Goal: Task Accomplishment & Management: Use online tool/utility

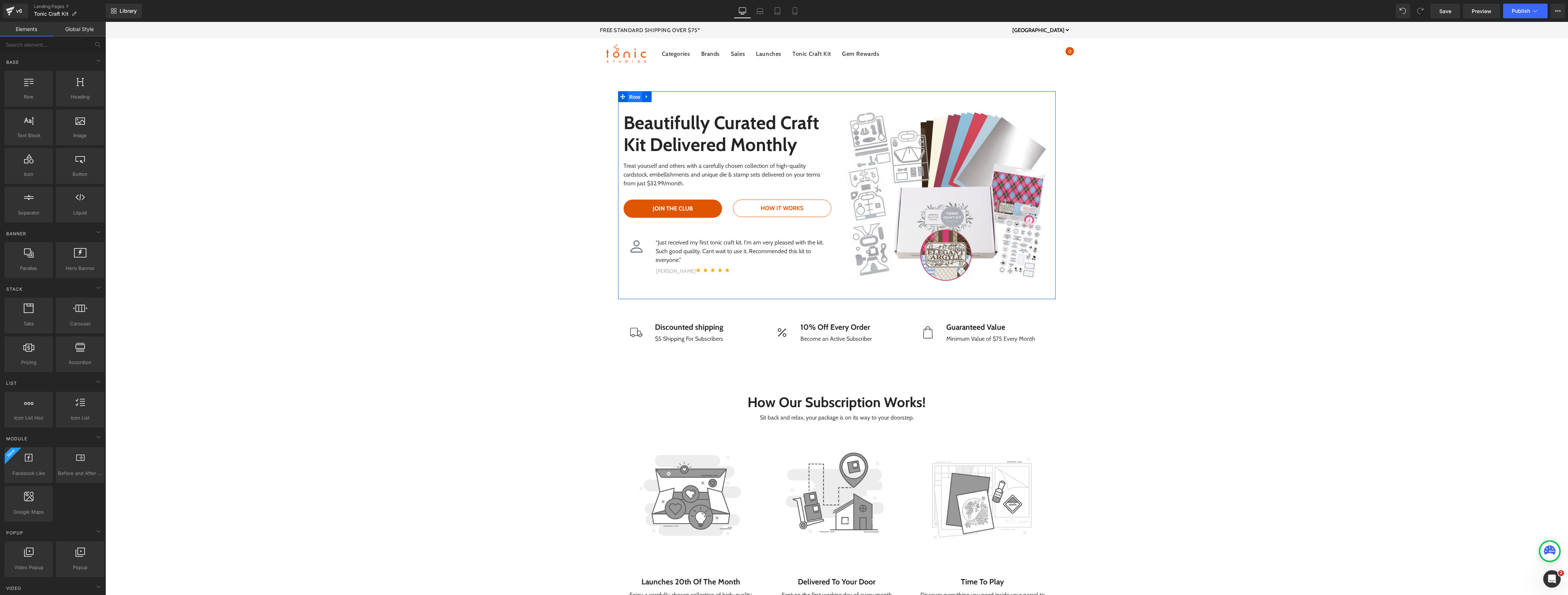
click at [631, 96] on span "Row" at bounding box center [635, 97] width 15 height 11
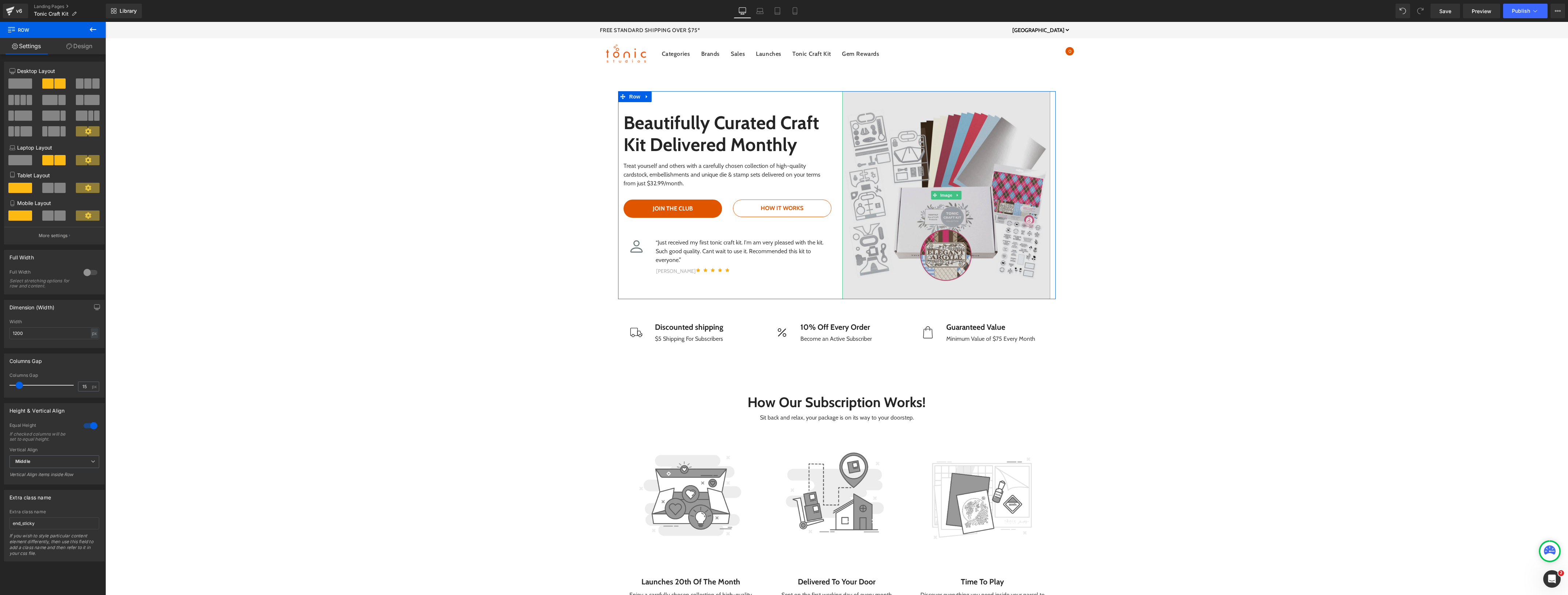
click at [878, 119] on img at bounding box center [946, 195] width 208 height 208
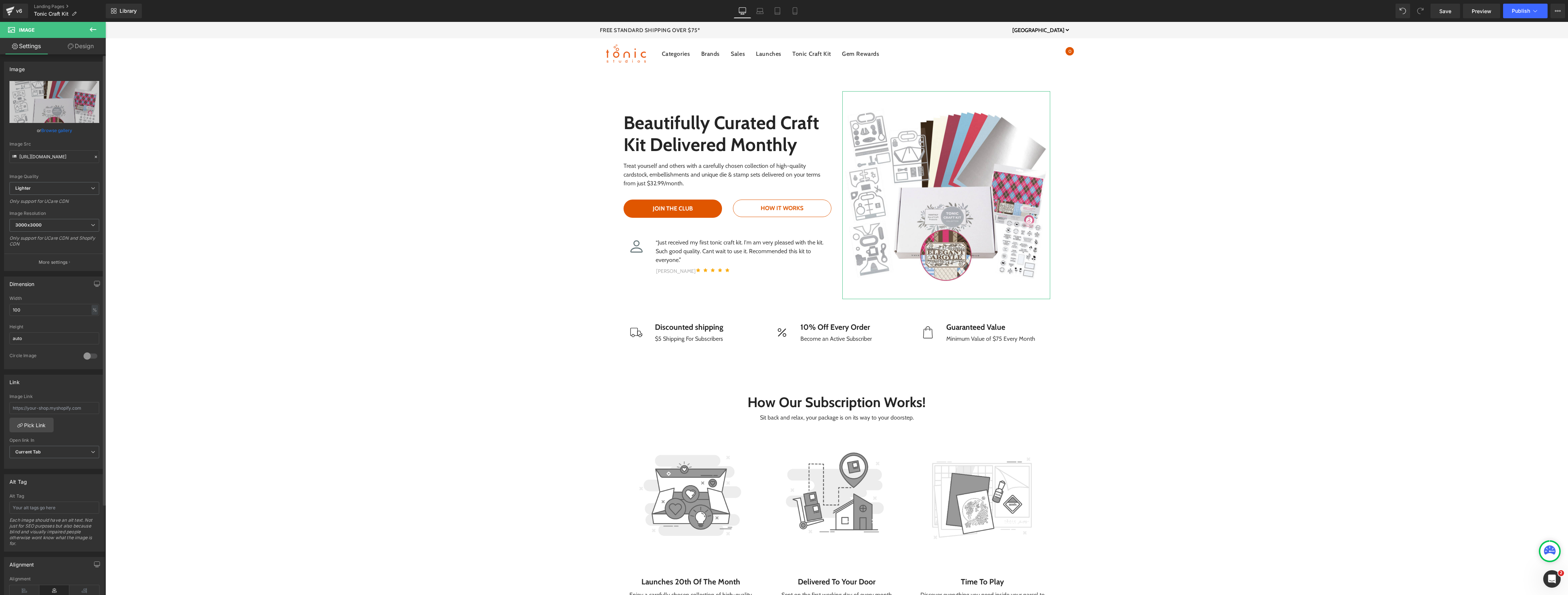
click at [49, 128] on link "Browse gallery" at bounding box center [57, 130] width 31 height 13
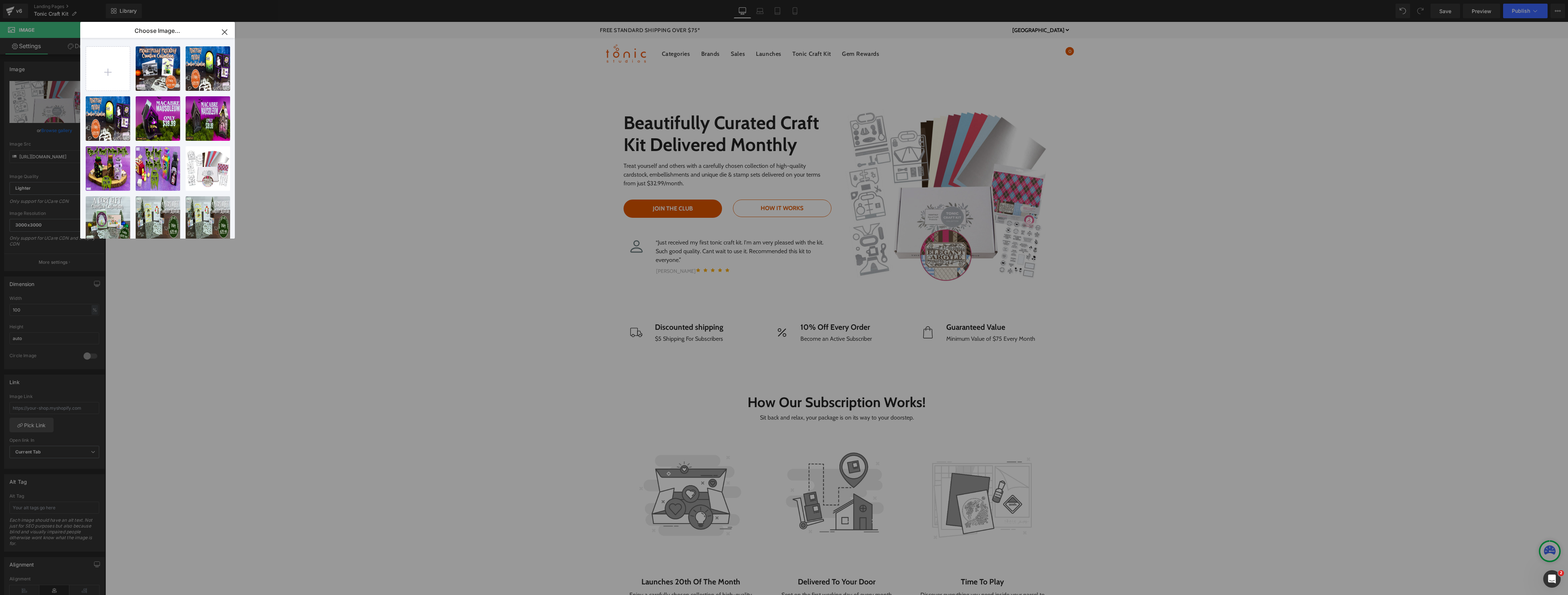
click at [46, 0] on div "Row You are previewing how the will restyle your page. You can not edit Element…" at bounding box center [784, 0] width 1568 height 0
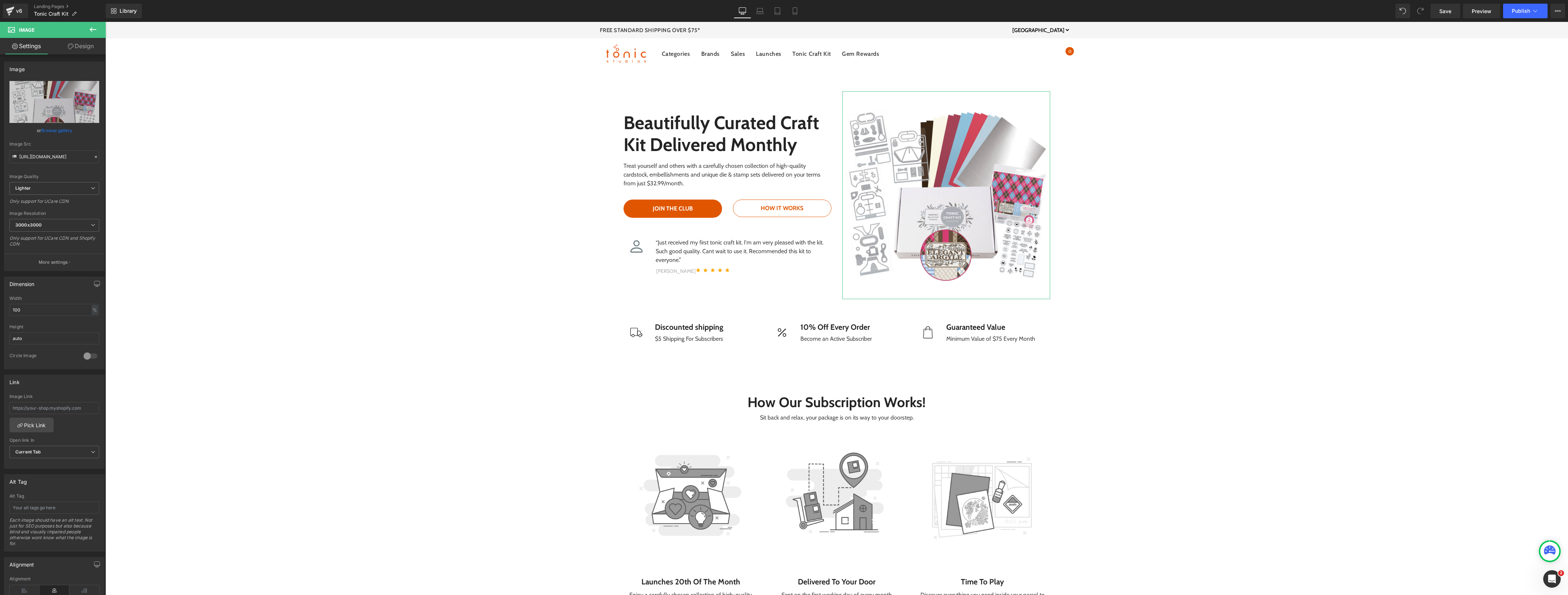
drag, startPoint x: 53, startPoint y: 129, endPoint x: 60, endPoint y: 139, distance: 12.2
click at [54, 129] on link "Browse gallery" at bounding box center [57, 130] width 31 height 13
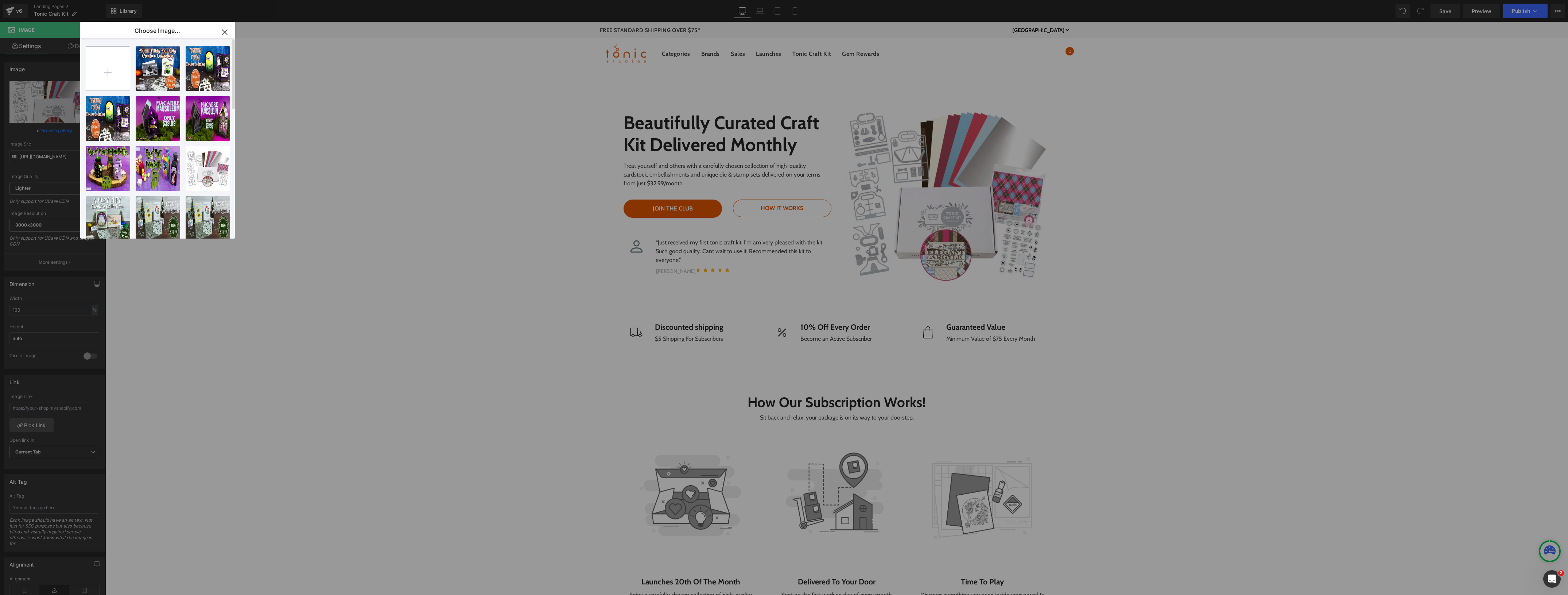
click at [107, 72] on input "file" at bounding box center [108, 69] width 44 height 44
type input "C:\fakepath\Spooky Sweet Sub Banner_Blank.jpg"
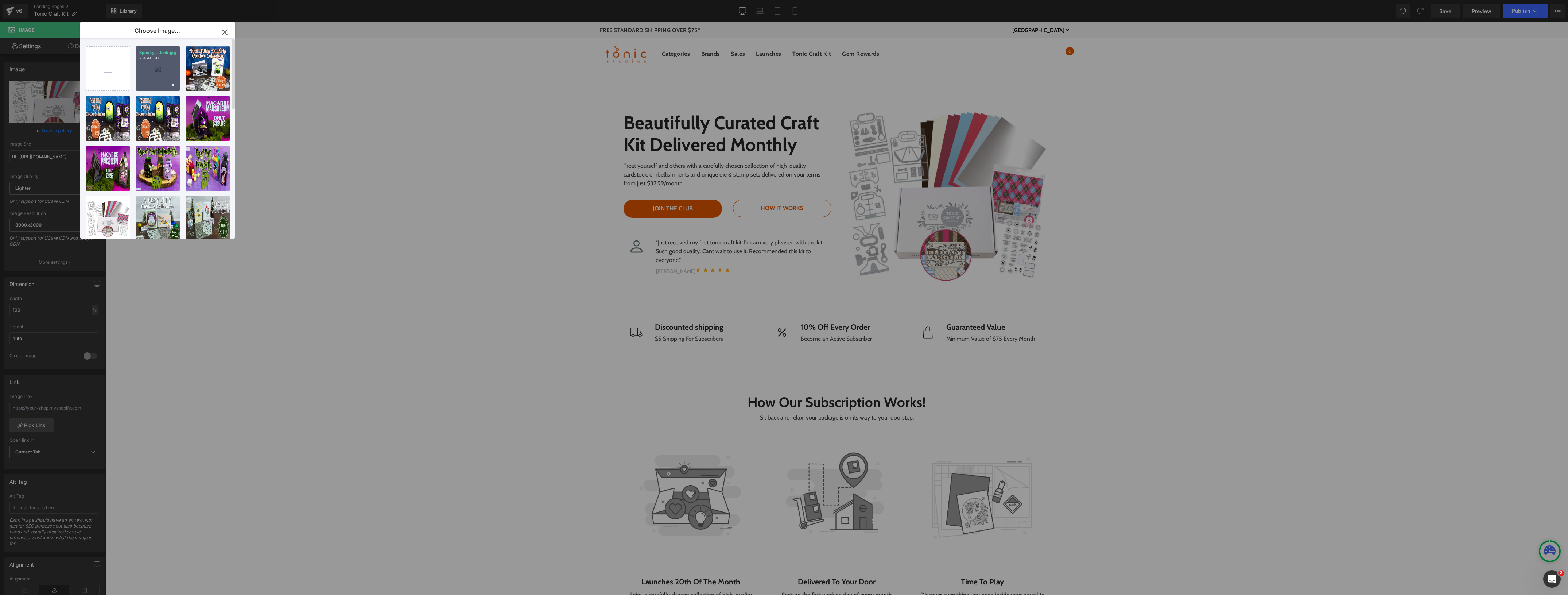
click at [167, 66] on div "Spooky ...lank.jpg 214.40 KB" at bounding box center [158, 68] width 44 height 44
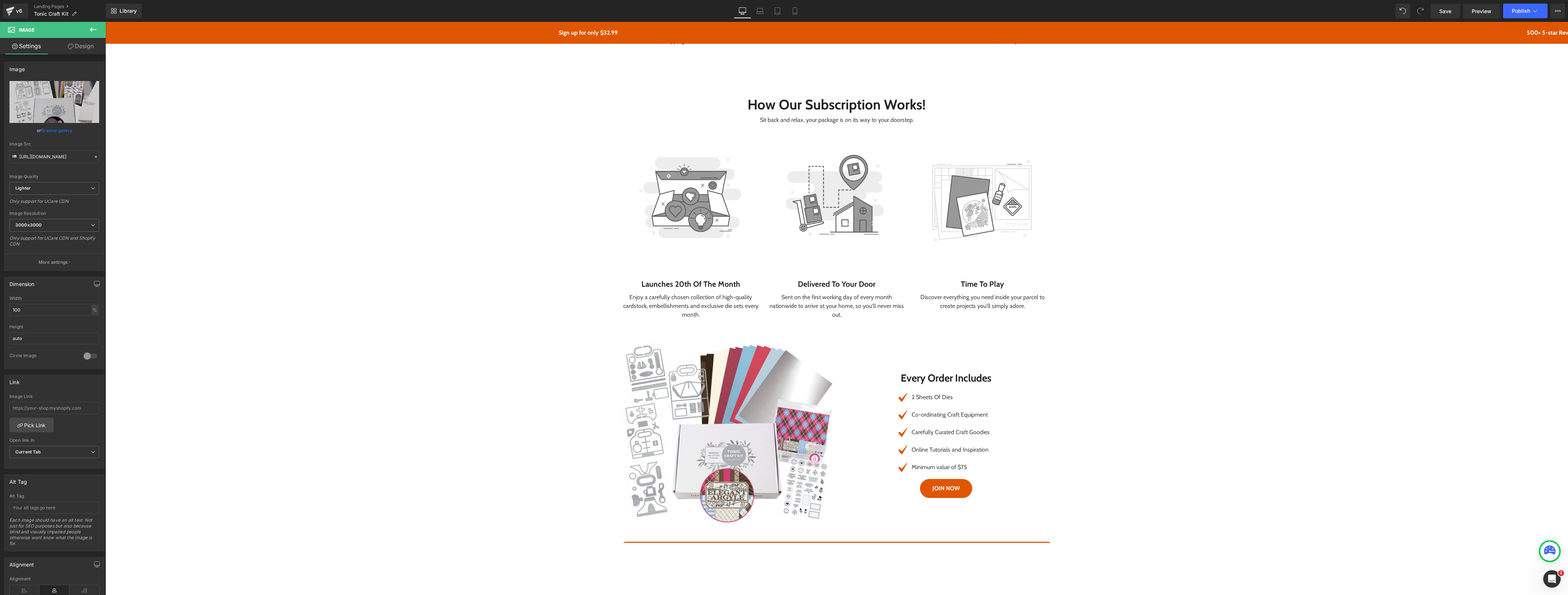
scroll to position [456, 0]
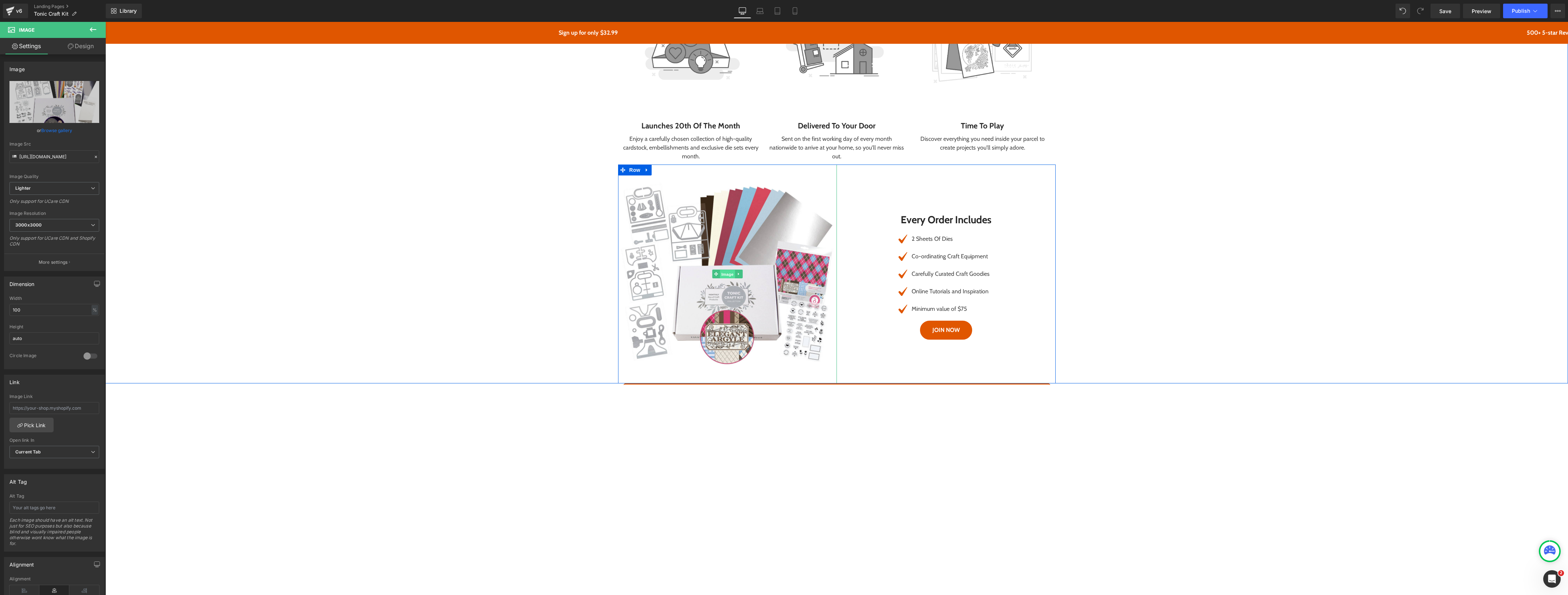
click at [721, 275] on span "Image" at bounding box center [727, 274] width 15 height 9
click at [49, 126] on link "Browse gallery" at bounding box center [57, 130] width 31 height 13
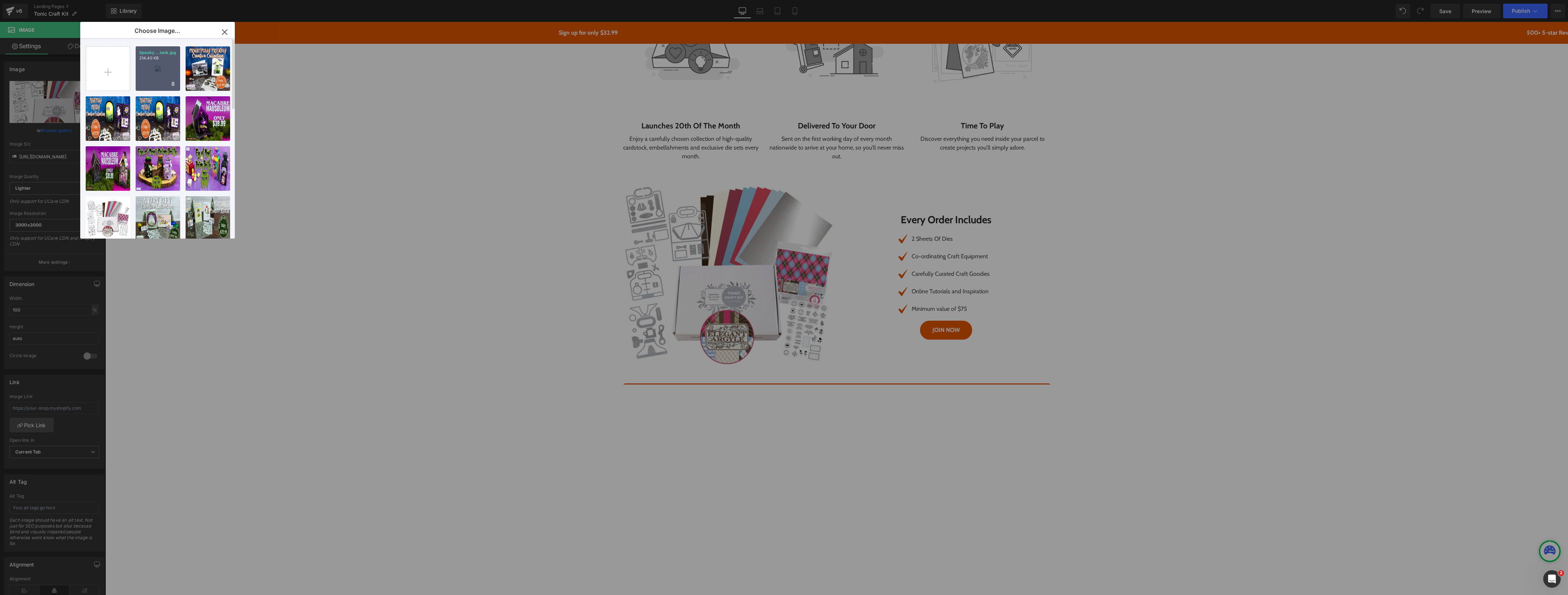
click at [157, 74] on div "Spooky ...lank.jpg 214.40 KB" at bounding box center [158, 68] width 44 height 44
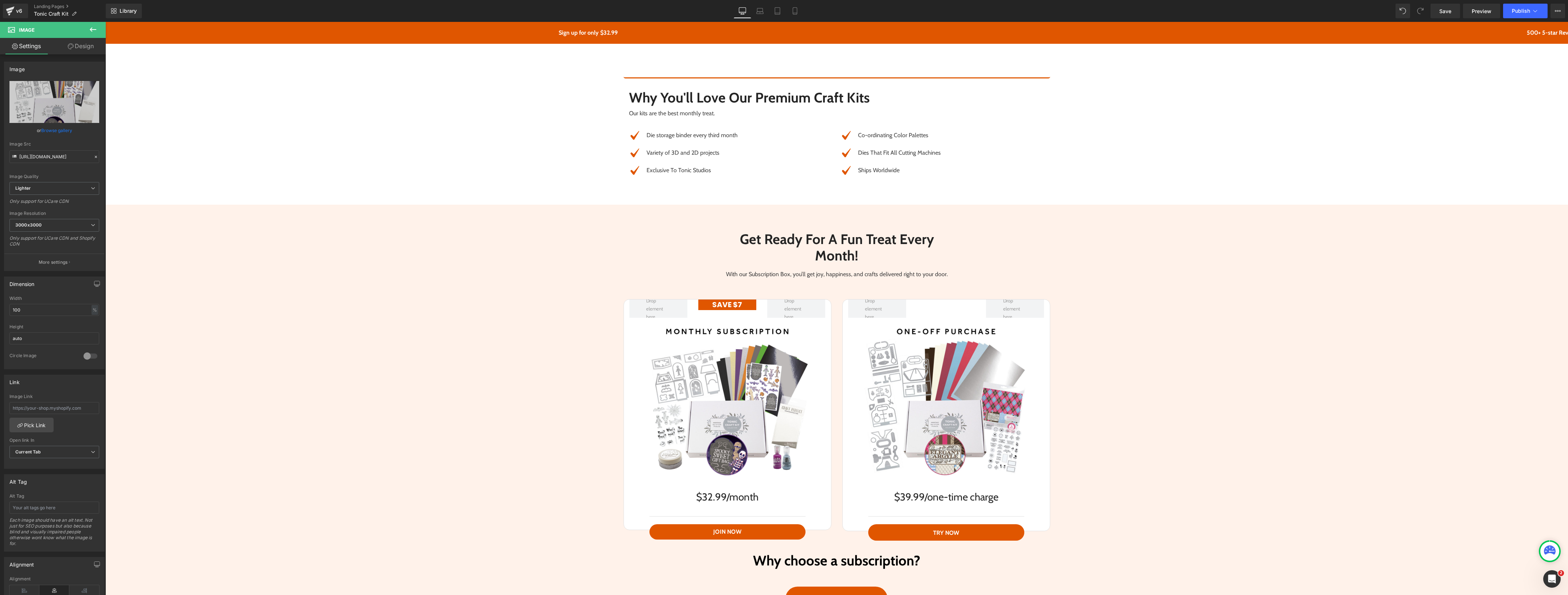
scroll to position [1186, 0]
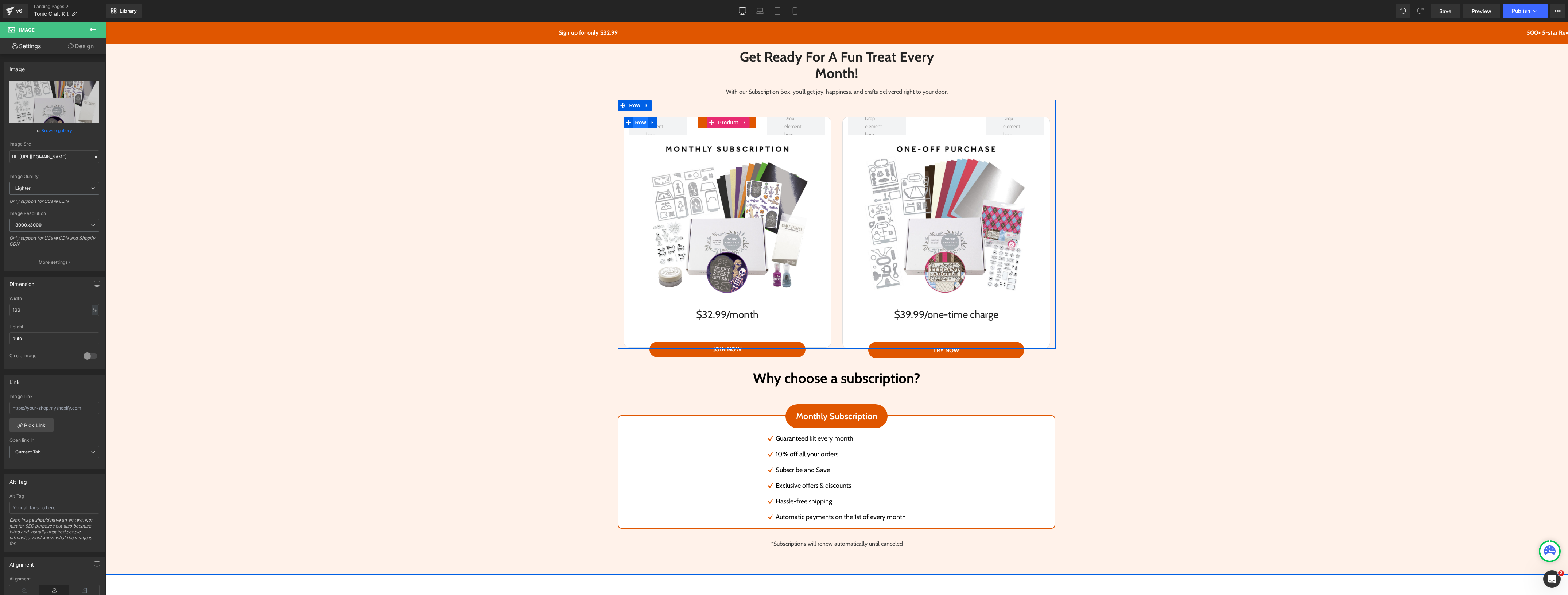
click at [634, 121] on span "Row" at bounding box center [641, 122] width 15 height 11
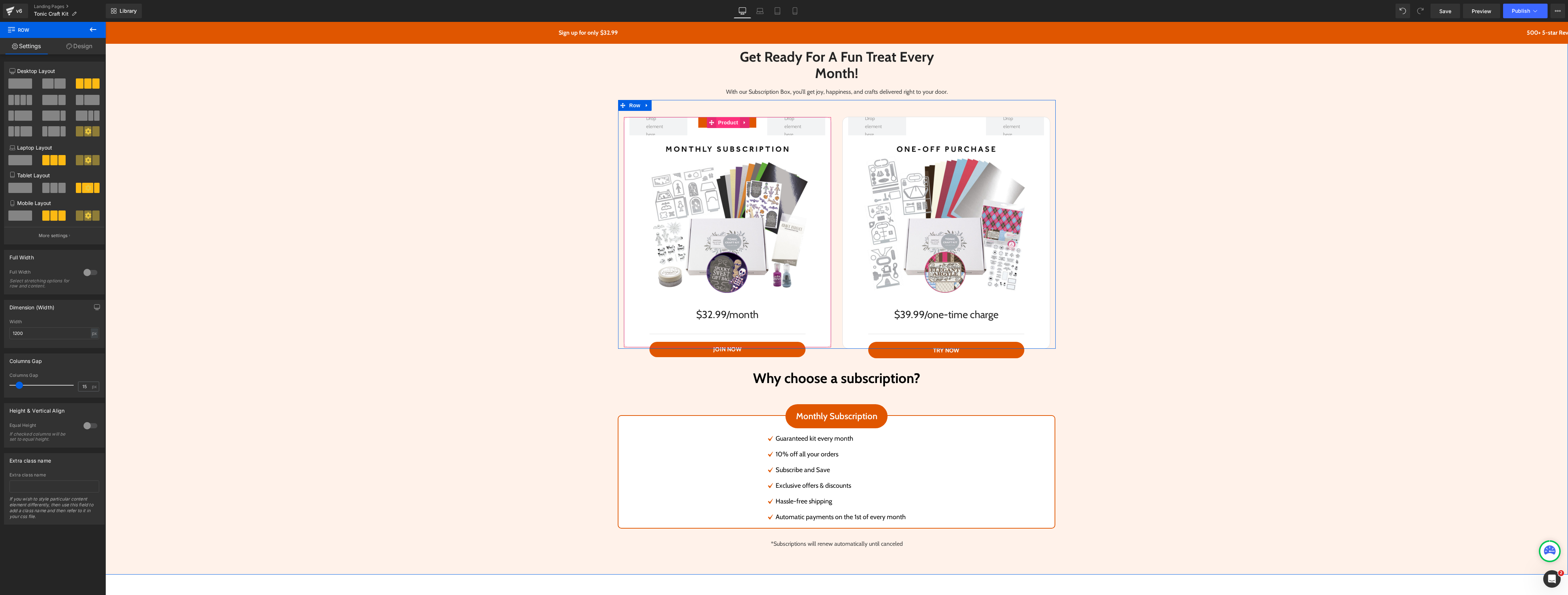
click at [724, 122] on span "Product" at bounding box center [728, 122] width 24 height 11
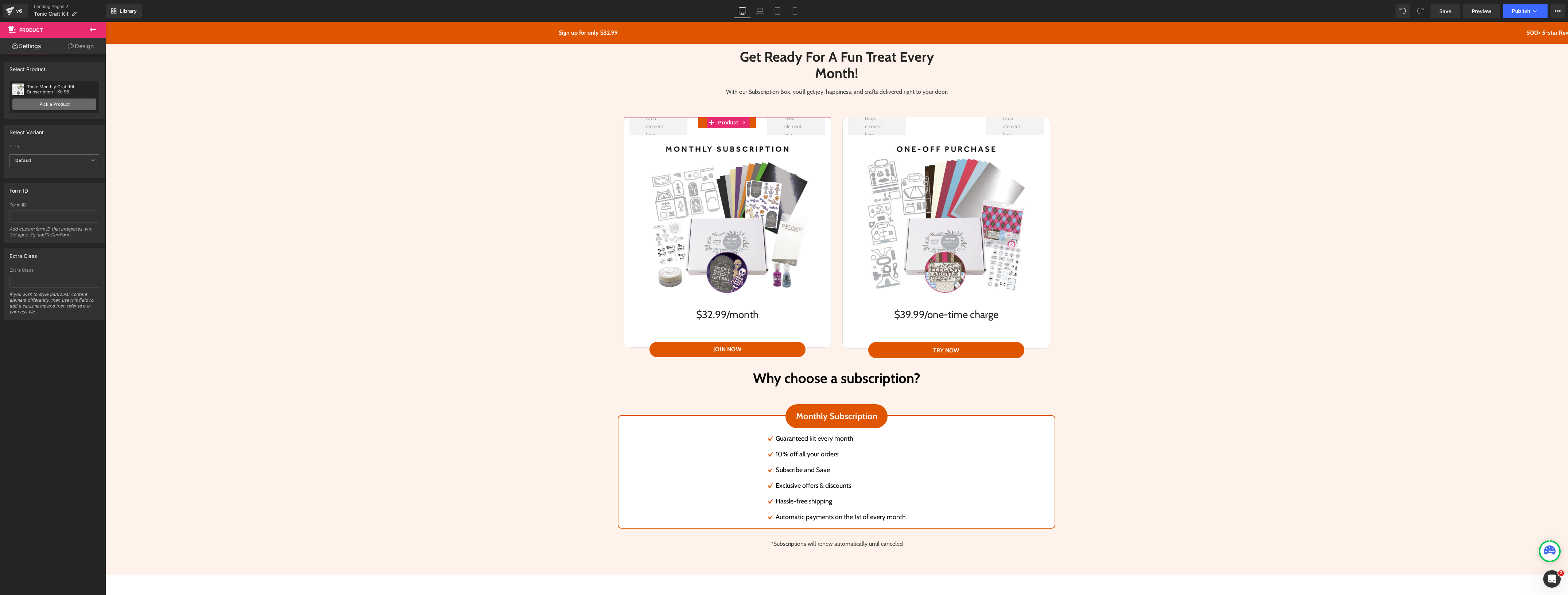
click at [66, 105] on link "Pick a Product" at bounding box center [54, 104] width 84 height 12
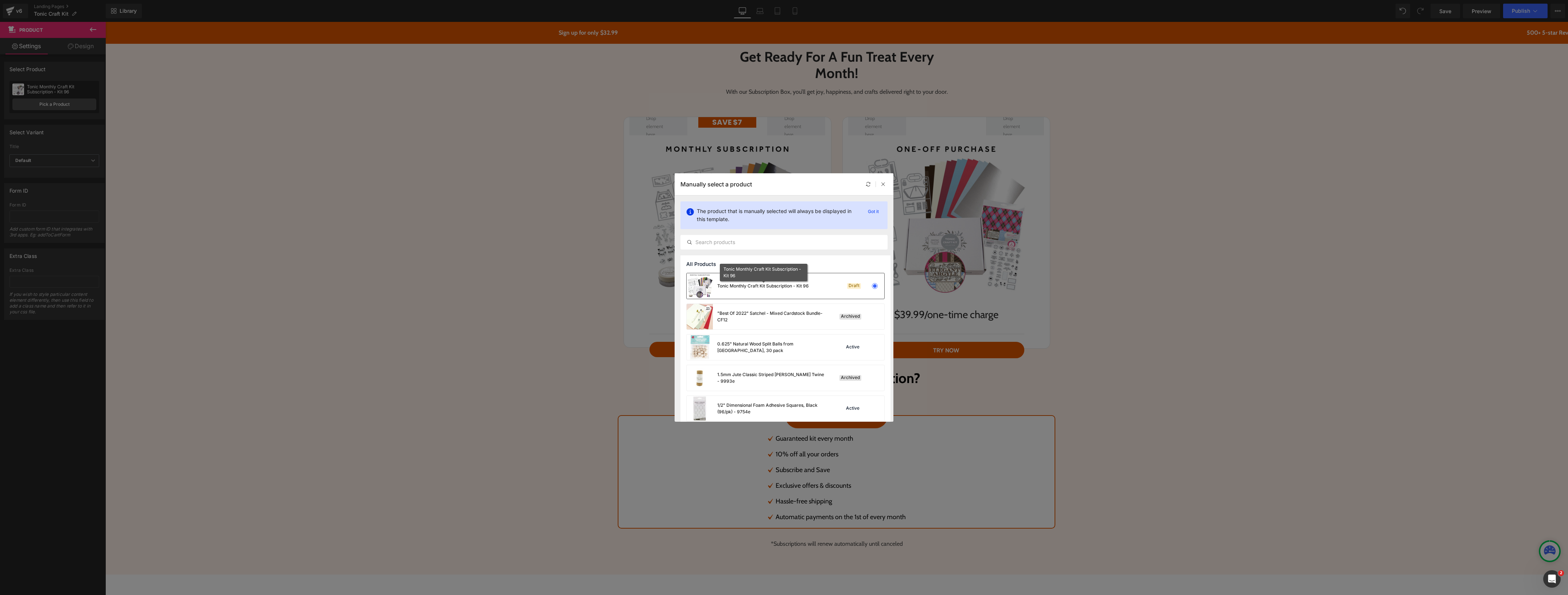
click at [783, 287] on div "Tonic Monthly Craft Kit Subscription - Kit 96" at bounding box center [763, 286] width 91 height 7
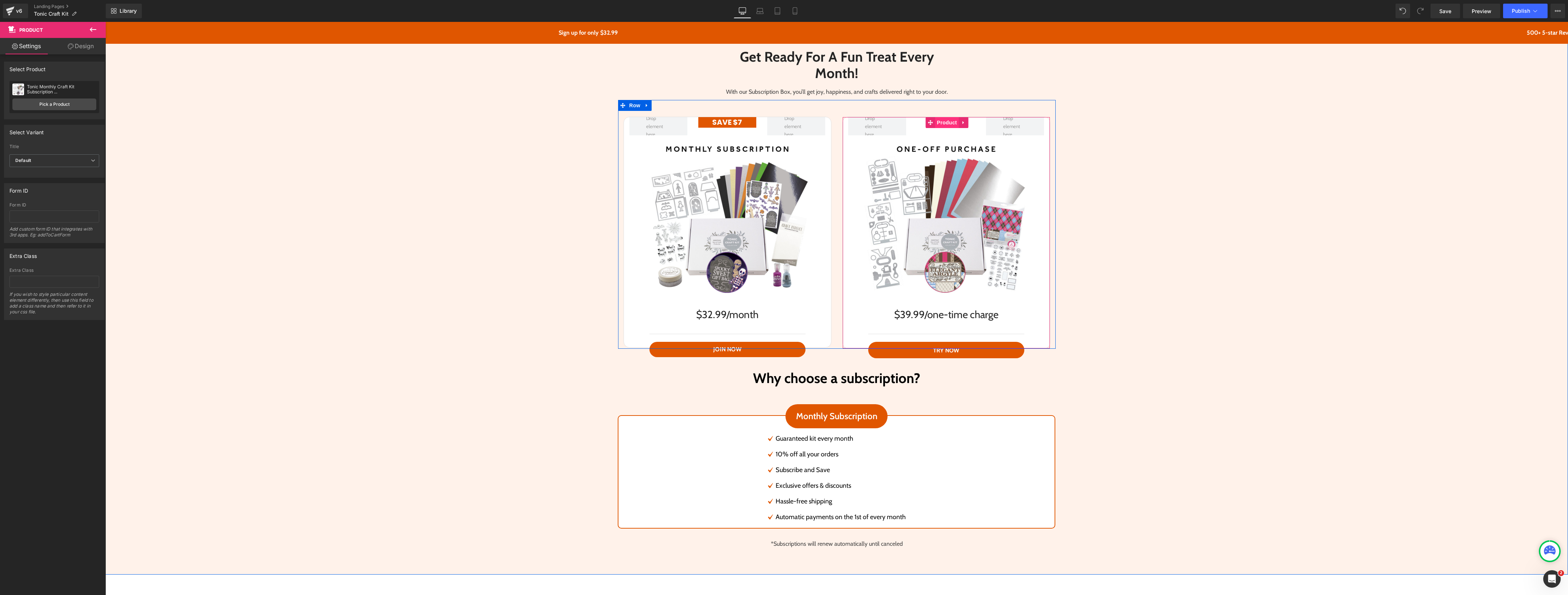
click at [947, 122] on span "Product" at bounding box center [947, 122] width 24 height 11
click at [38, 107] on link "Pick a Product" at bounding box center [54, 104] width 84 height 12
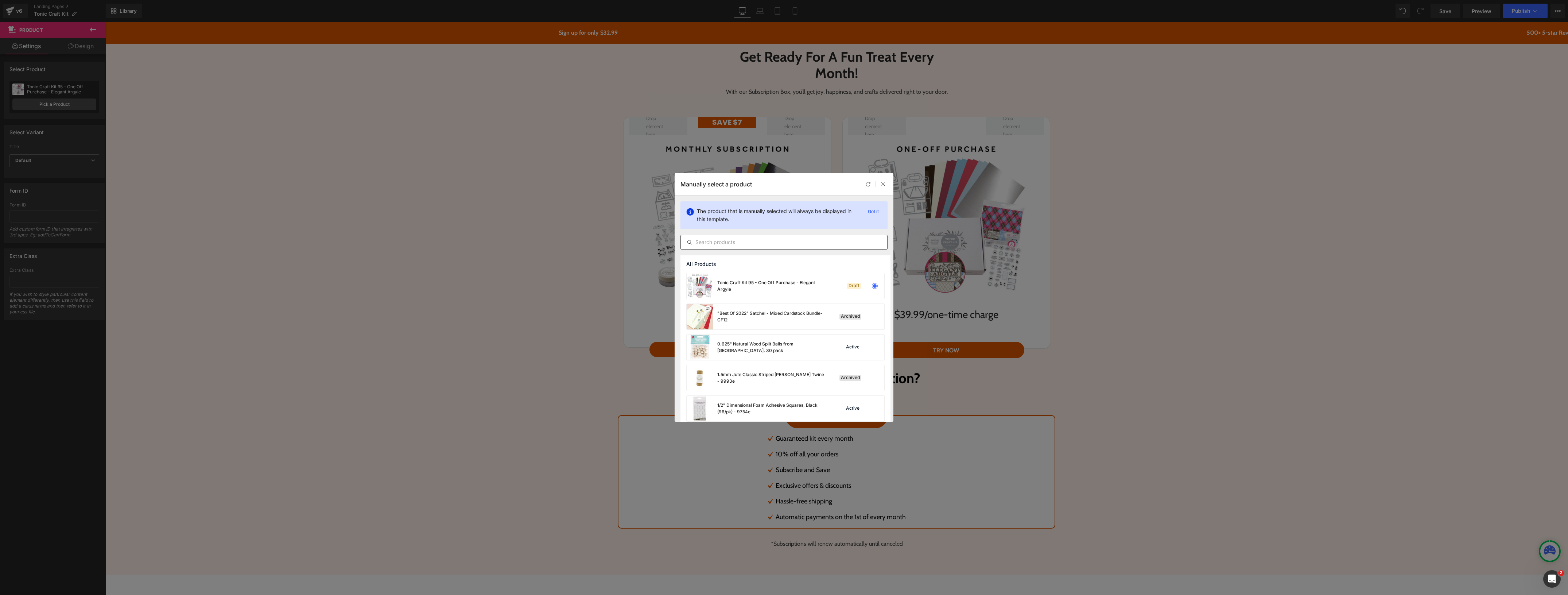
click at [728, 244] on input "text" at bounding box center [783, 242] width 206 height 9
type input "kit 96"
type textarea "t 96"
drag, startPoint x: 732, startPoint y: 240, endPoint x: 646, endPoint y: 240, distance: 86.0
click at [646, 240] on div "Manually select a product The product that is manually selected will always be …" at bounding box center [784, 297] width 1568 height 595
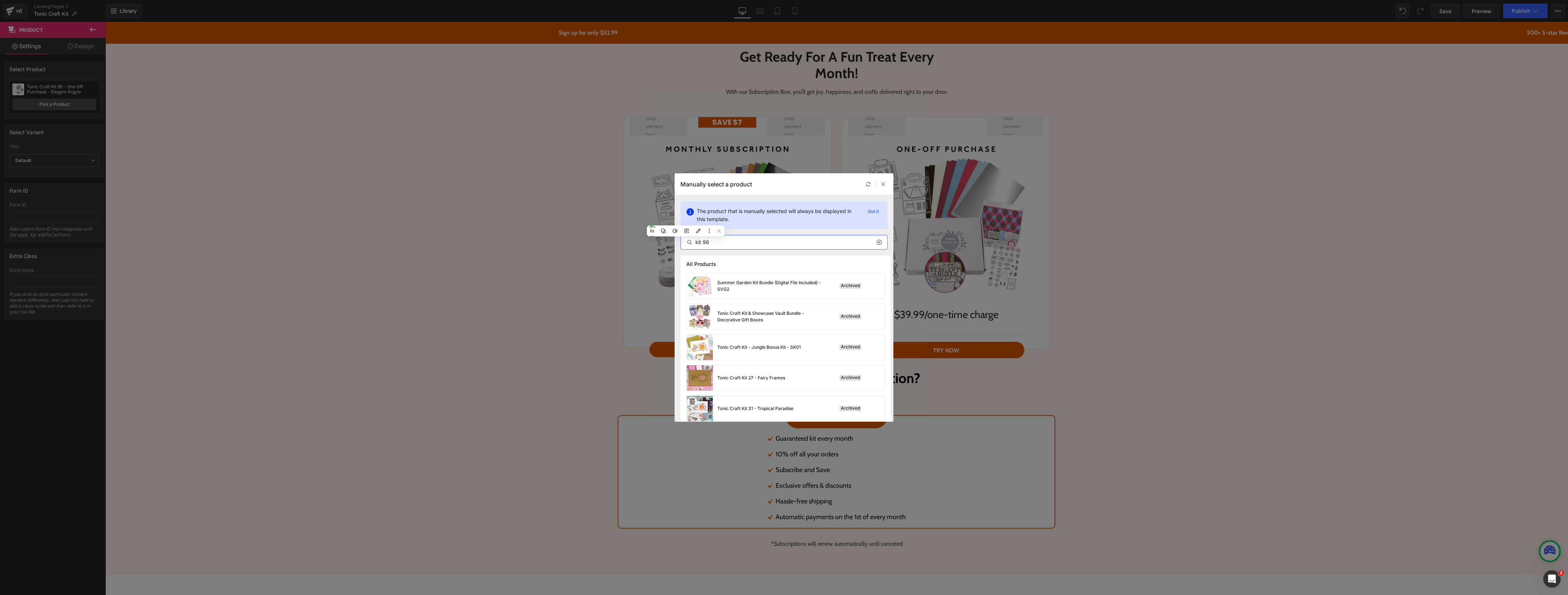
paste input "Spooky Sweet Gift Bag"
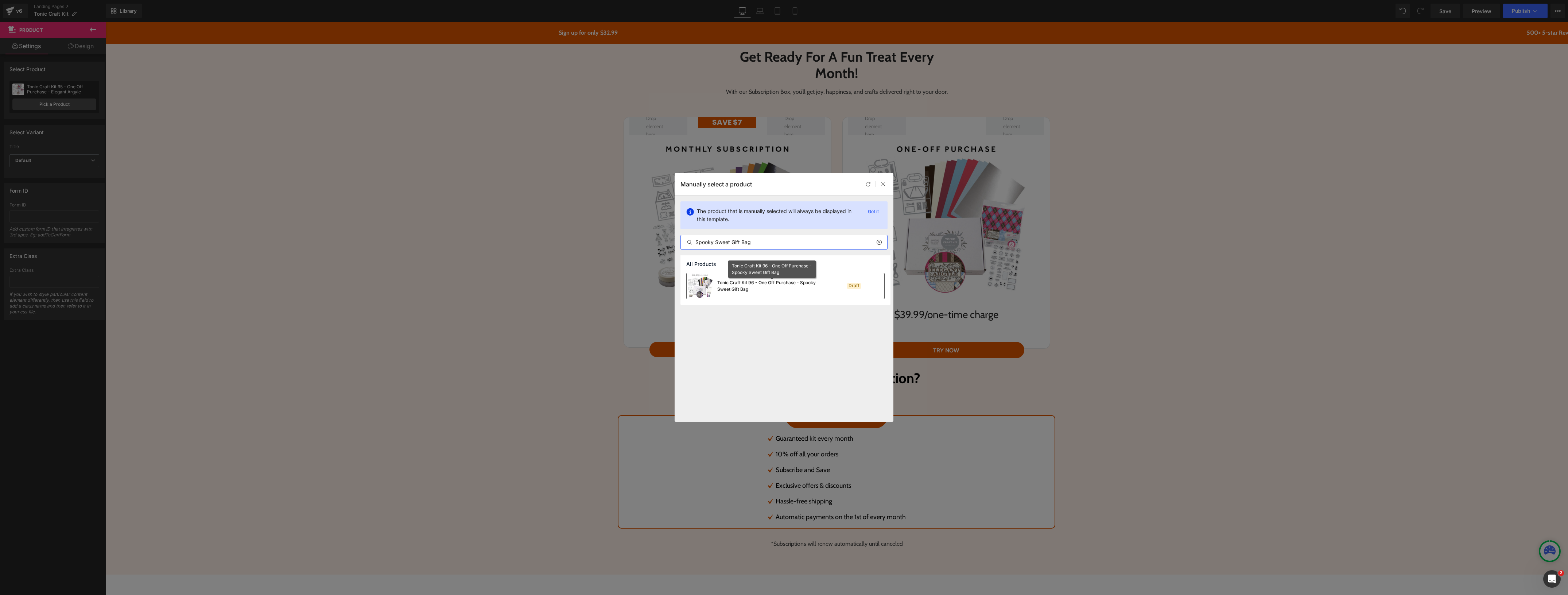
type input "Spooky Sweet Gift Bag"
click at [794, 292] on div "Tonic Craft Kit 96 - One Off Purchase - Spooky Sweet Gift Bag" at bounding box center [772, 286] width 110 height 13
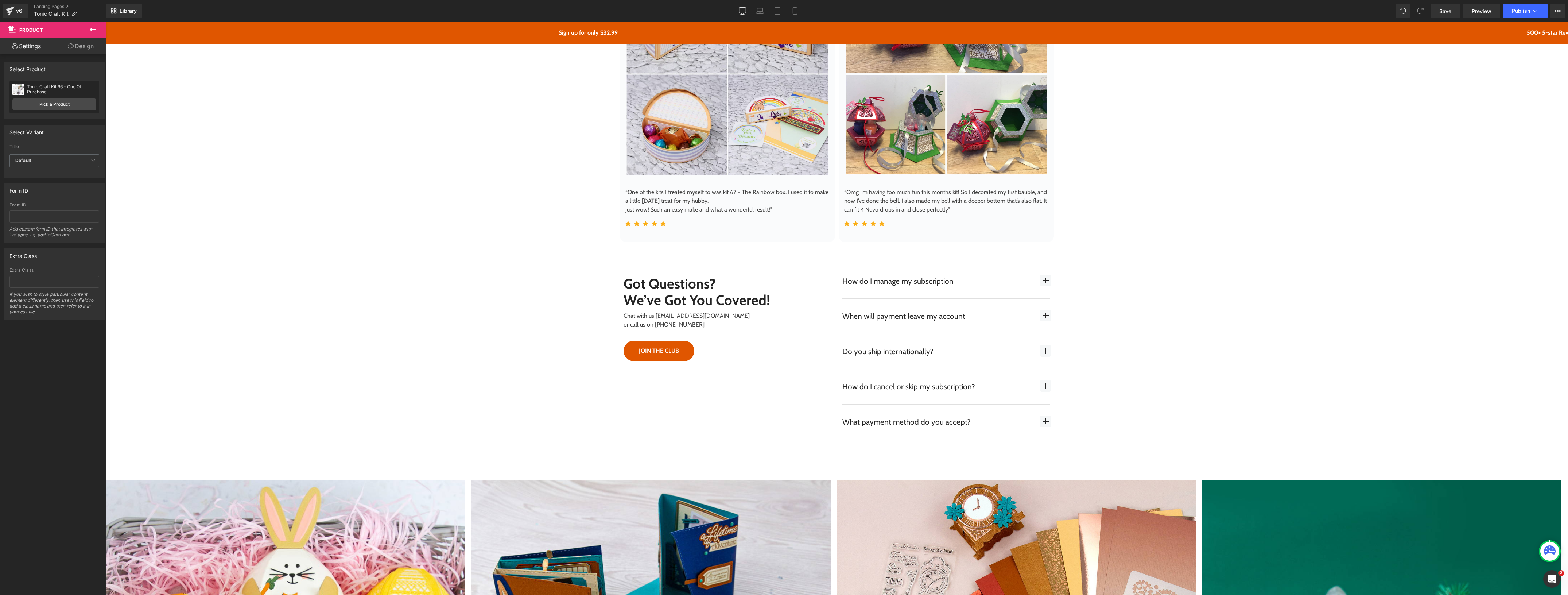
scroll to position [2052, 0]
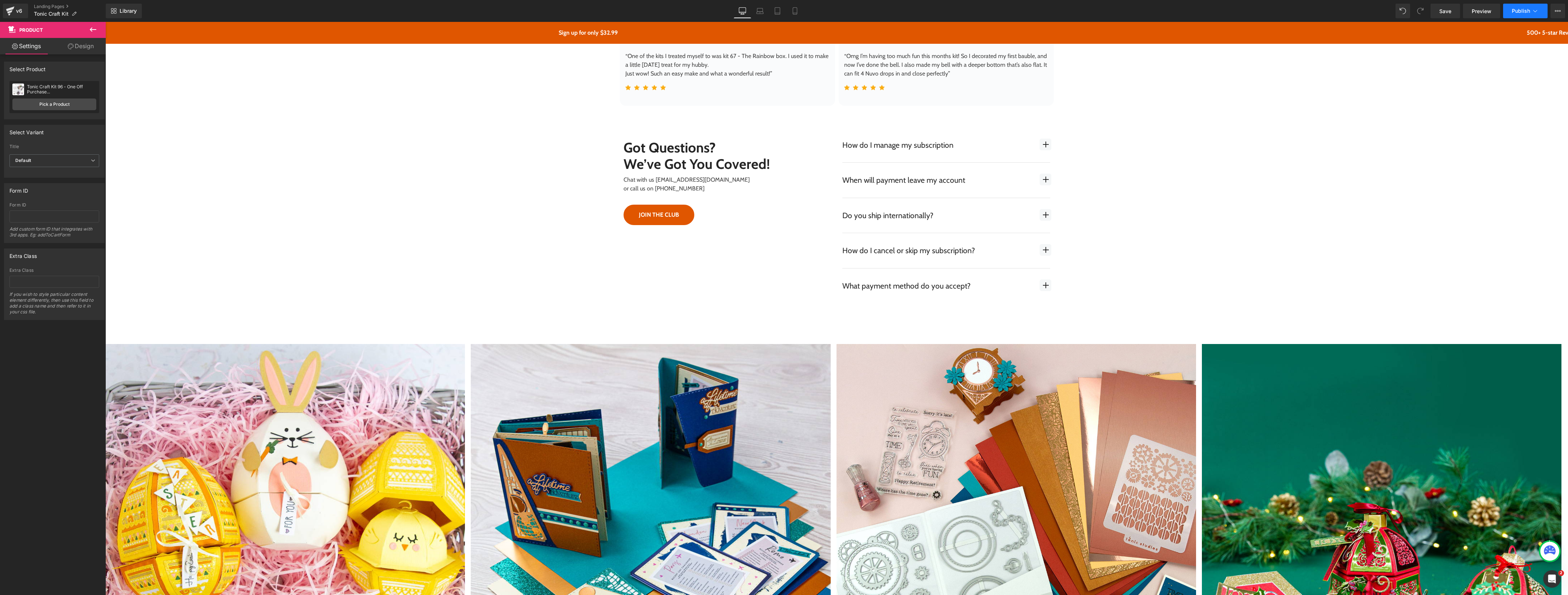
click at [1534, 10] on icon at bounding box center [1535, 11] width 7 height 7
click at [1558, 10] on icon at bounding box center [1558, 11] width 6 height 6
click at [1528, 71] on div "Schedule Publish" at bounding box center [1514, 73] width 102 height 15
select select
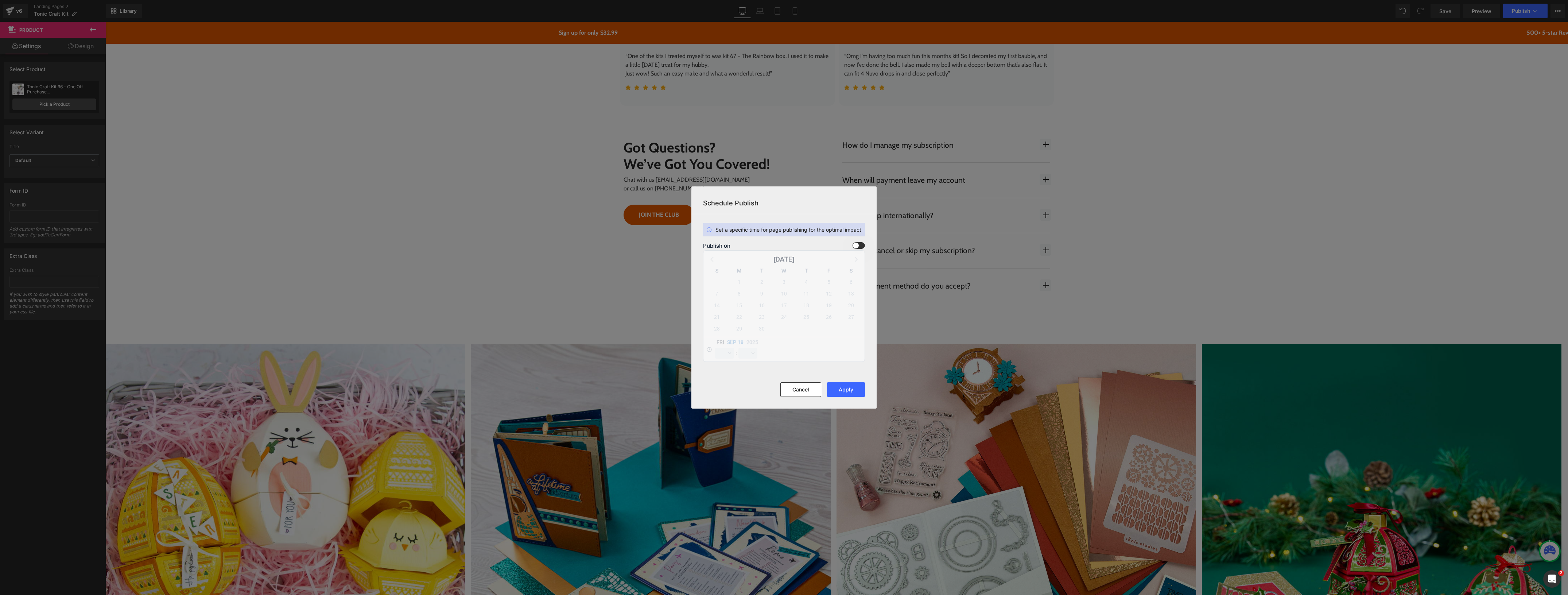
click at [858, 245] on span at bounding box center [859, 245] width 12 height 7
click at [0, 0] on input "checkbox" at bounding box center [0, 0] width 0 height 0
click at [830, 305] on span "19" at bounding box center [828, 305] width 10 height 10
click at [752, 352] on select "00 01 02 03 04 05 06 07 08 09 10 11 12 13 14 15 16 17 18 19 20 21 22 23 24 25 2…" at bounding box center [747, 353] width 19 height 11
select select "48"
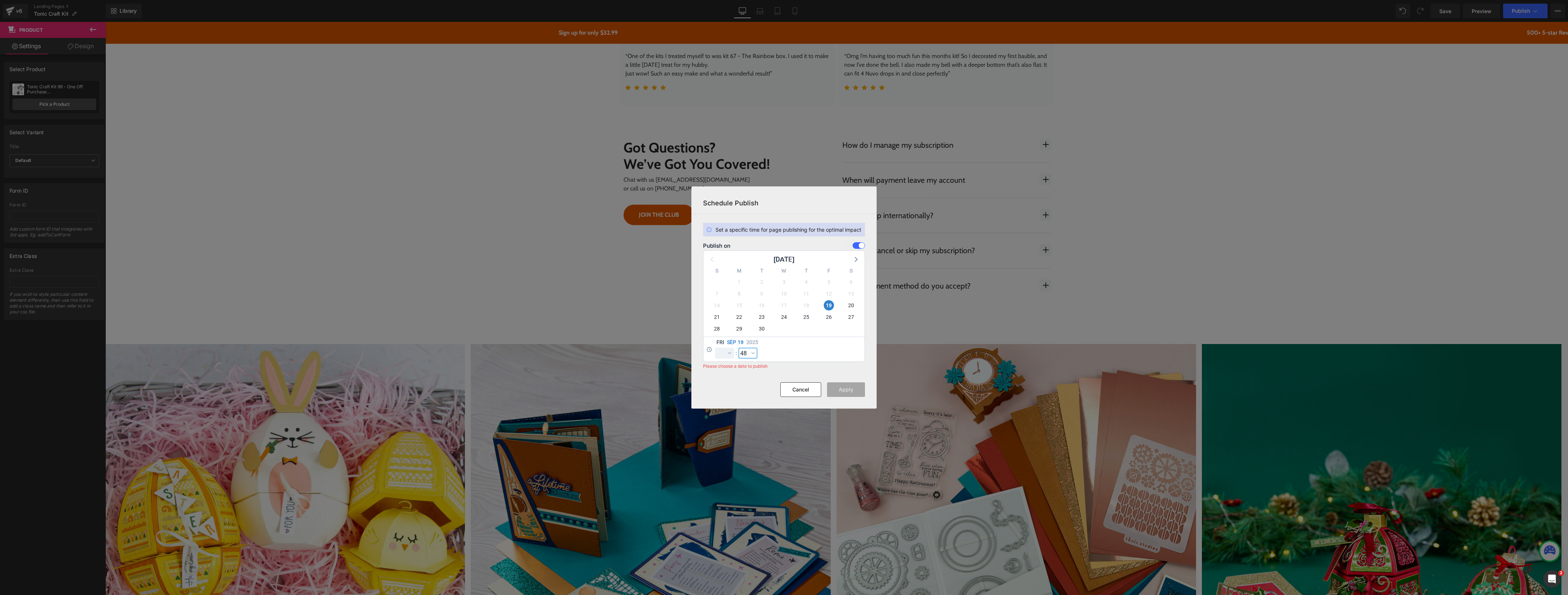
click at [738, 348] on select "00 01 02 03 04 05 06 07 08 09 10 11 12 13 14 15 16 17 18 19 20 21 22 23 24 25 2…" at bounding box center [747, 353] width 19 height 11
click at [847, 387] on button "Apply" at bounding box center [846, 390] width 38 height 15
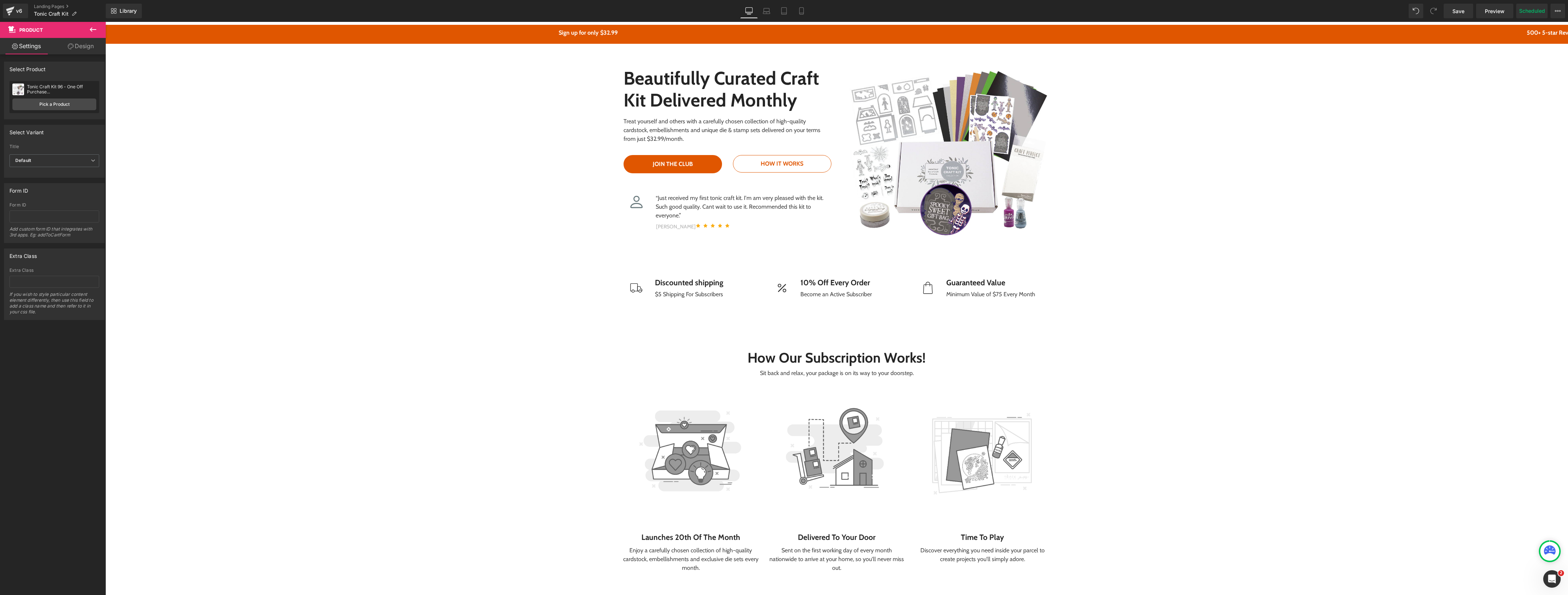
scroll to position [0, 0]
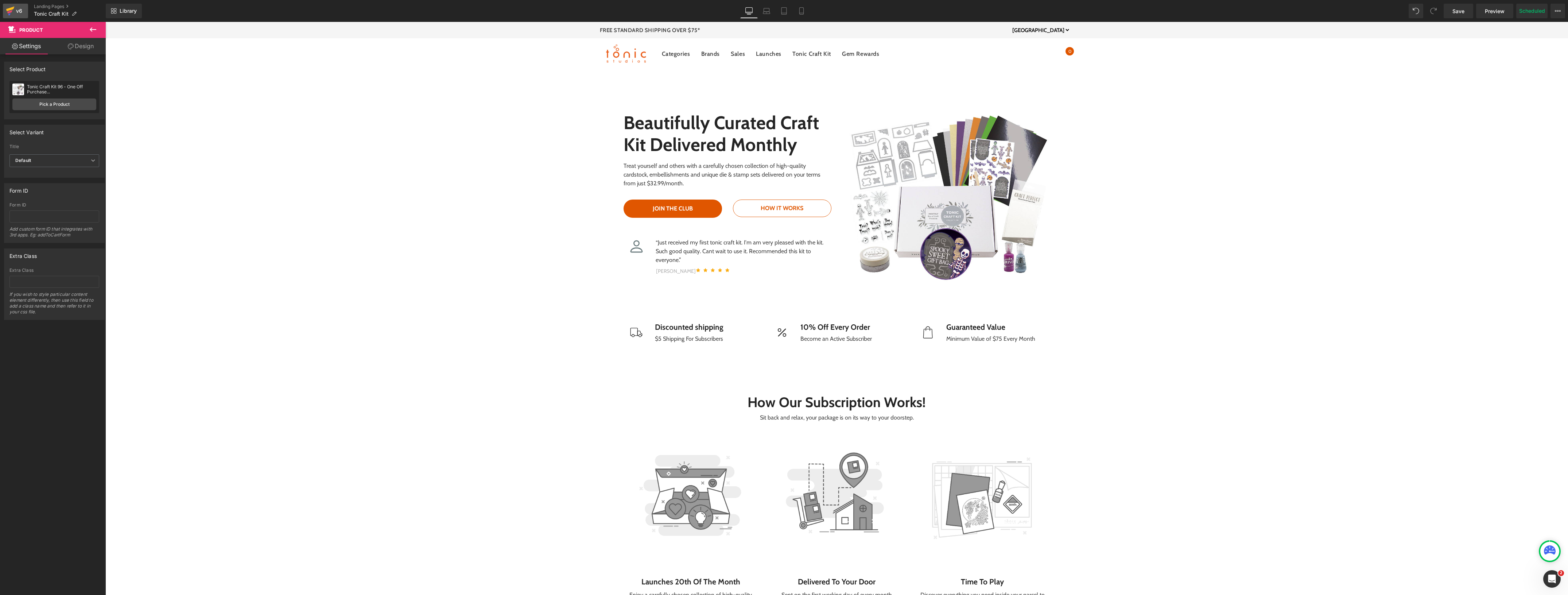
click at [13, 10] on icon at bounding box center [10, 11] width 9 height 18
click at [1461, 9] on span "Save" at bounding box center [1458, 11] width 12 height 8
